Goal: Task Accomplishment & Management: Use online tool/utility

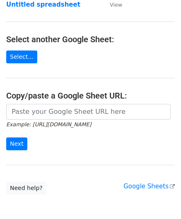
scroll to position [83, 0]
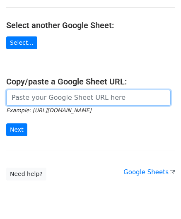
drag, startPoint x: 53, startPoint y: 98, endPoint x: 67, endPoint y: 89, distance: 16.7
click at [53, 98] on input "url" at bounding box center [88, 98] width 164 height 16
paste input "[URL][DOMAIN_NAME]"
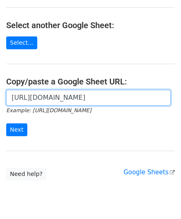
scroll to position [0, 184]
type input "[URL][DOMAIN_NAME]"
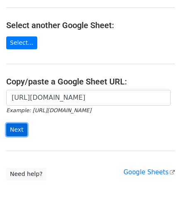
click at [14, 123] on input "Next" at bounding box center [16, 129] width 21 height 13
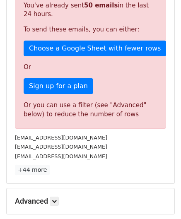
scroll to position [279, 0]
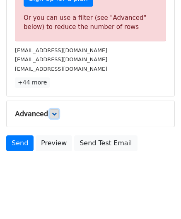
click at [56, 114] on icon at bounding box center [54, 113] width 5 height 5
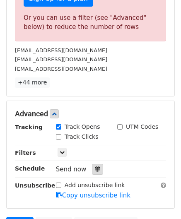
click at [95, 168] on icon at bounding box center [97, 169] width 5 height 6
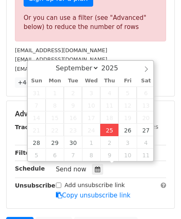
type input "[DATE] 12:00"
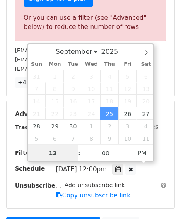
paste input "8"
type input "8"
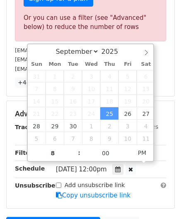
type input "[DATE] 20:00"
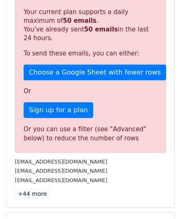
scroll to position [379, 0]
